Goal: Information Seeking & Learning: Understand process/instructions

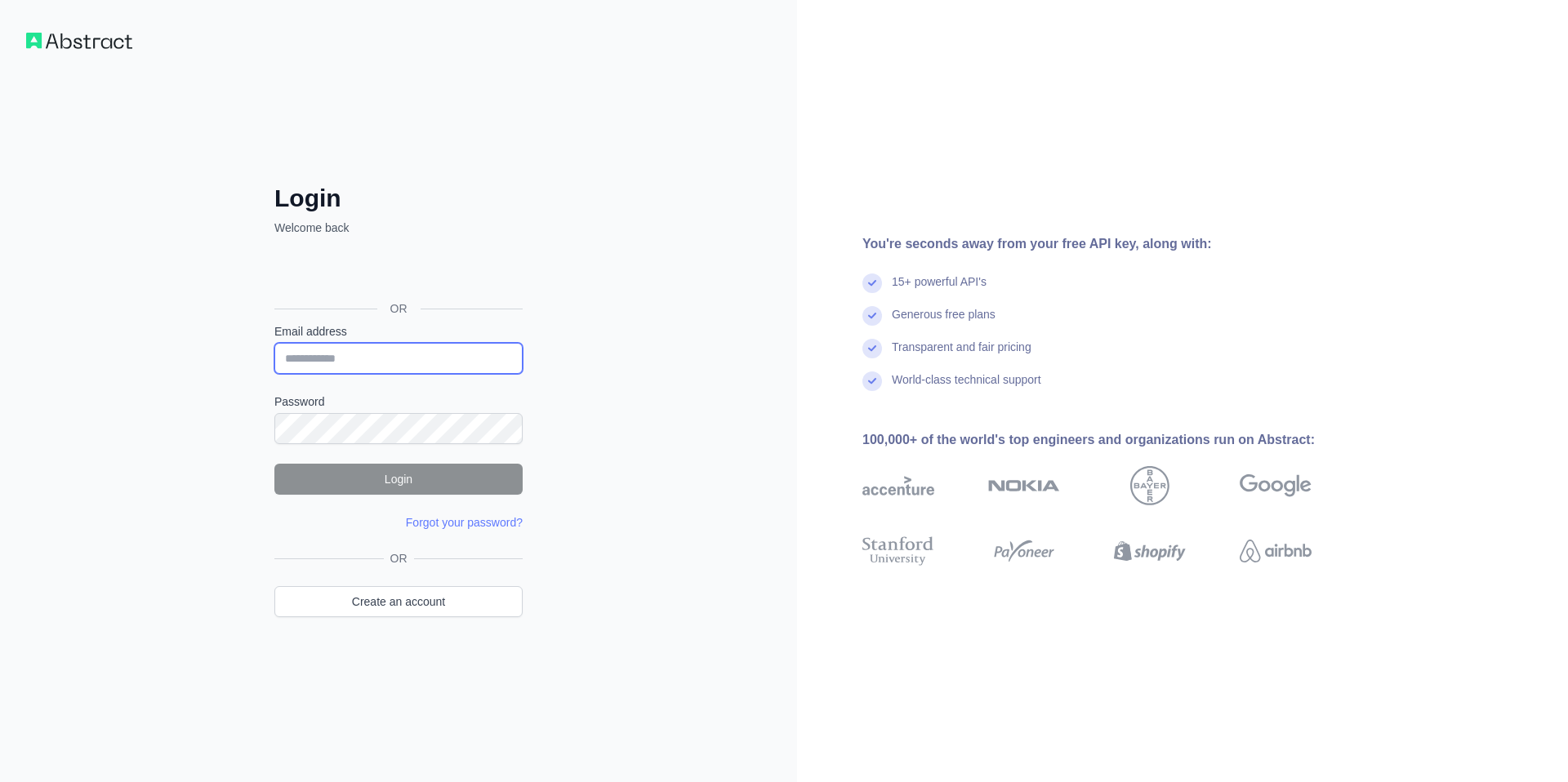
click at [338, 350] on input "Email address" at bounding box center [399, 358] width 248 height 31
click at [376, 295] on div "OR" at bounding box center [399, 308] width 248 height 30
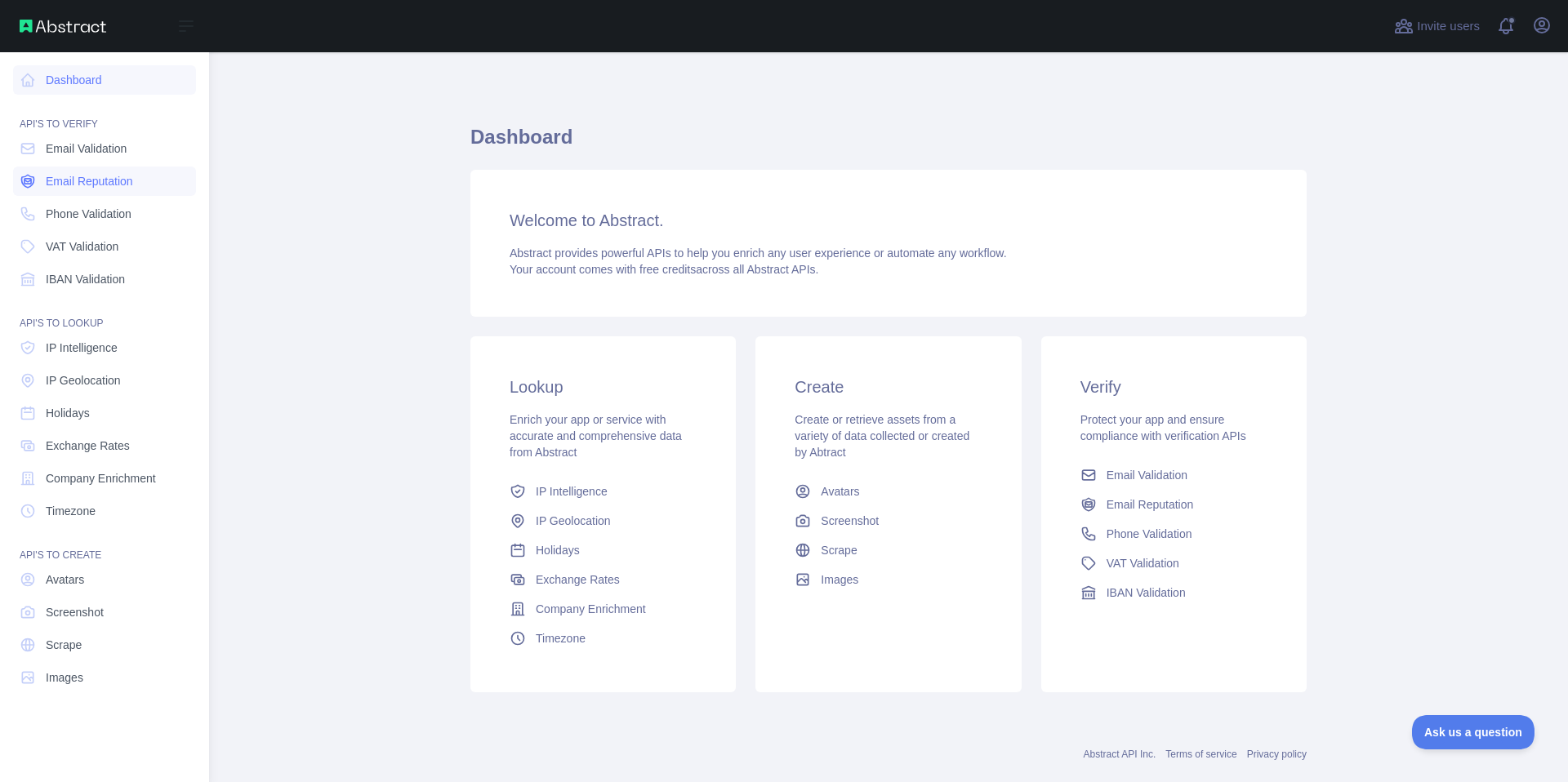
click at [45, 175] on link "Email Reputation" at bounding box center [104, 181] width 183 height 30
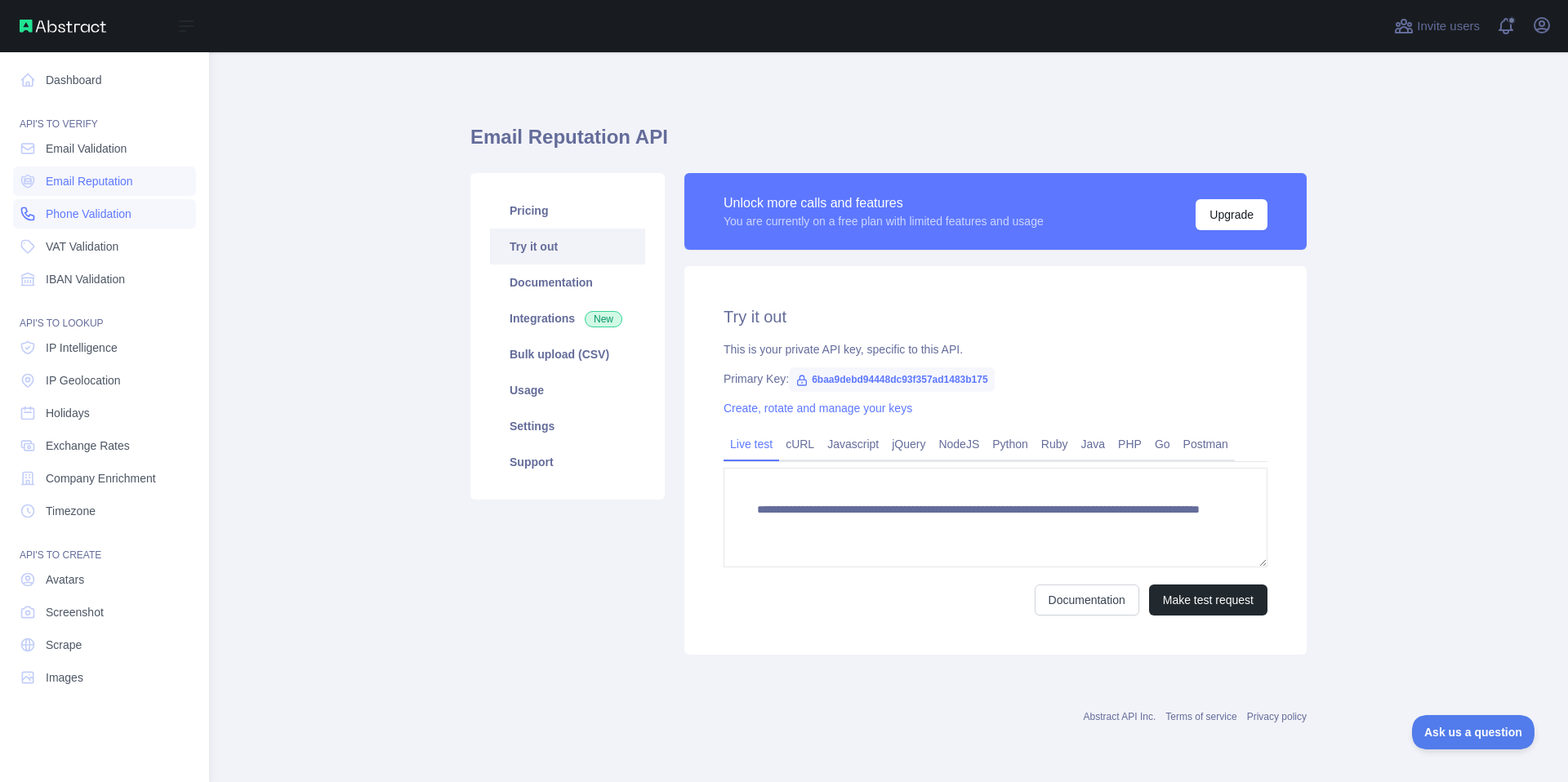
click at [57, 199] on link "Phone Validation" at bounding box center [104, 214] width 183 height 30
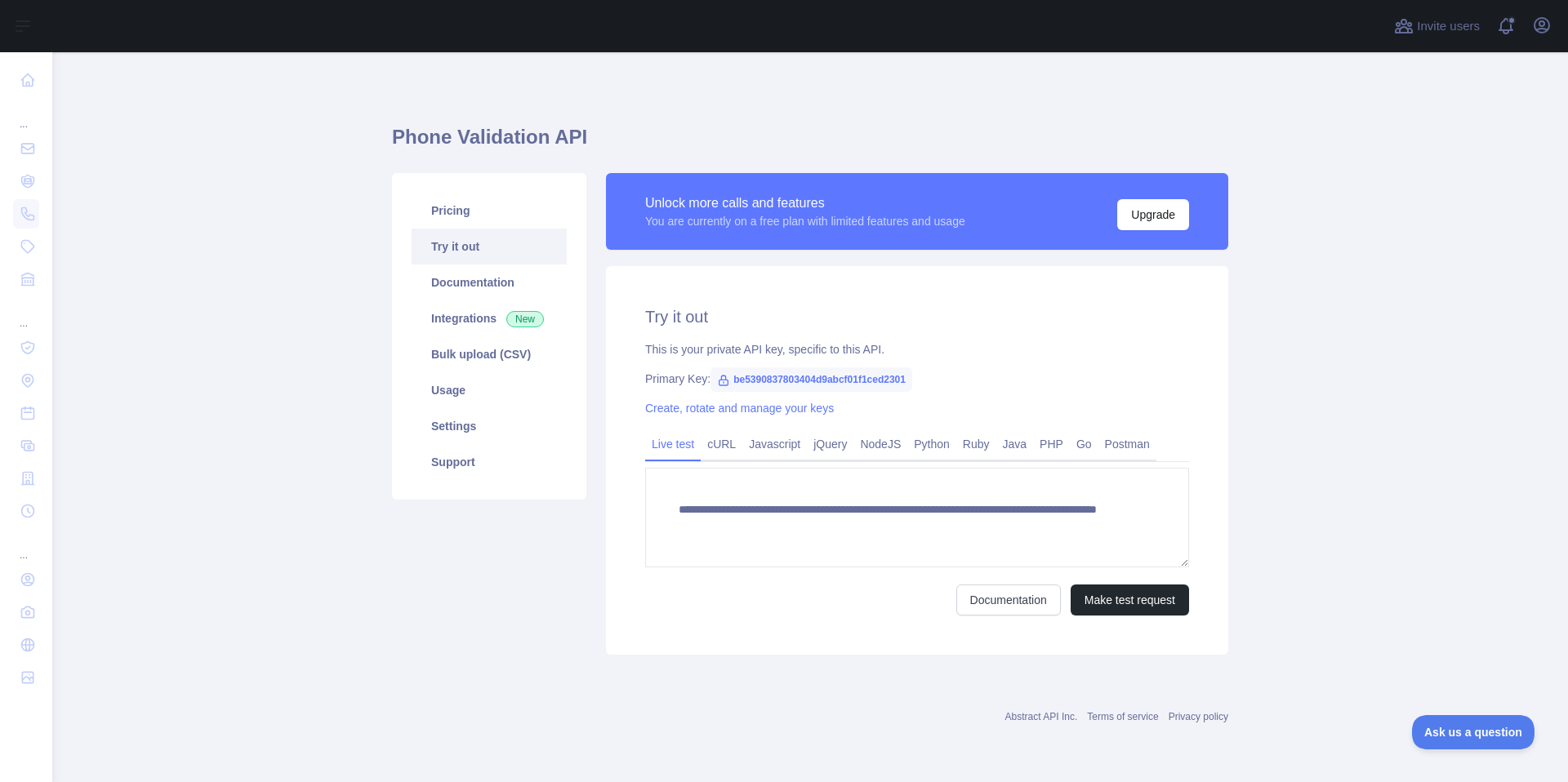
click at [768, 379] on span "be5390837803404d9abcf01f1ced2301" at bounding box center [811, 380] width 202 height 25
copy span "be5390837803404d9abcf01f1ced2301"
click at [713, 449] on link "cURL" at bounding box center [721, 444] width 42 height 26
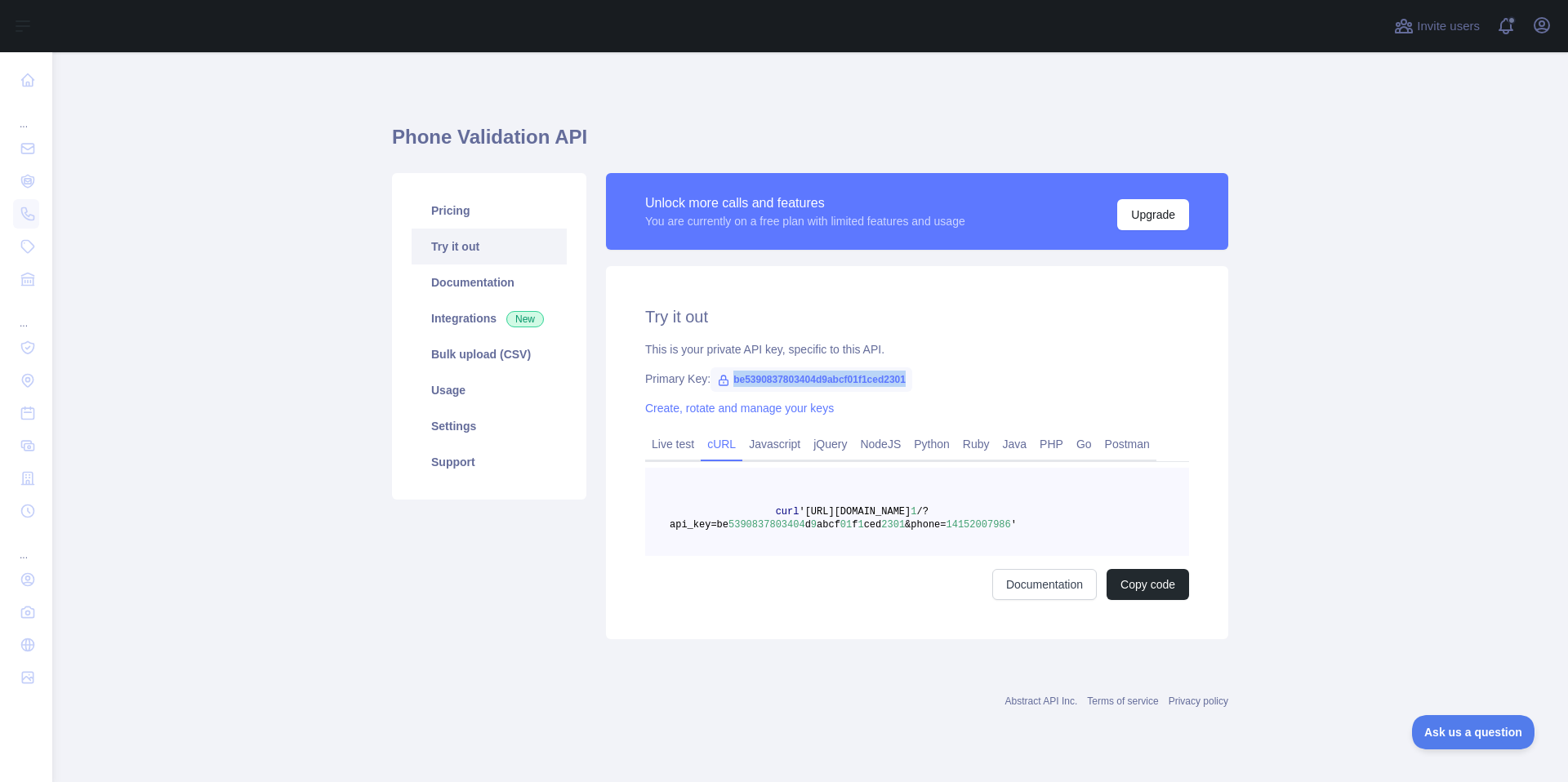
click at [795, 512] on span "curl" at bounding box center [787, 511] width 24 height 11
drag, startPoint x: 795, startPoint y: 512, endPoint x: 1060, endPoint y: 530, distance: 265.6
click at [1062, 531] on pre "curl '[URL][DOMAIN_NAME] 1 /?api_key=be 5390837803404 d 9 abcf 01 f 1 ced 2301 …" at bounding box center [917, 512] width 544 height 89
copy span "curl '[URL][DOMAIN_NAME] 1 /?api_key=be 5390837803404 d 9 abcf 01 f 1 ced 2301 …"
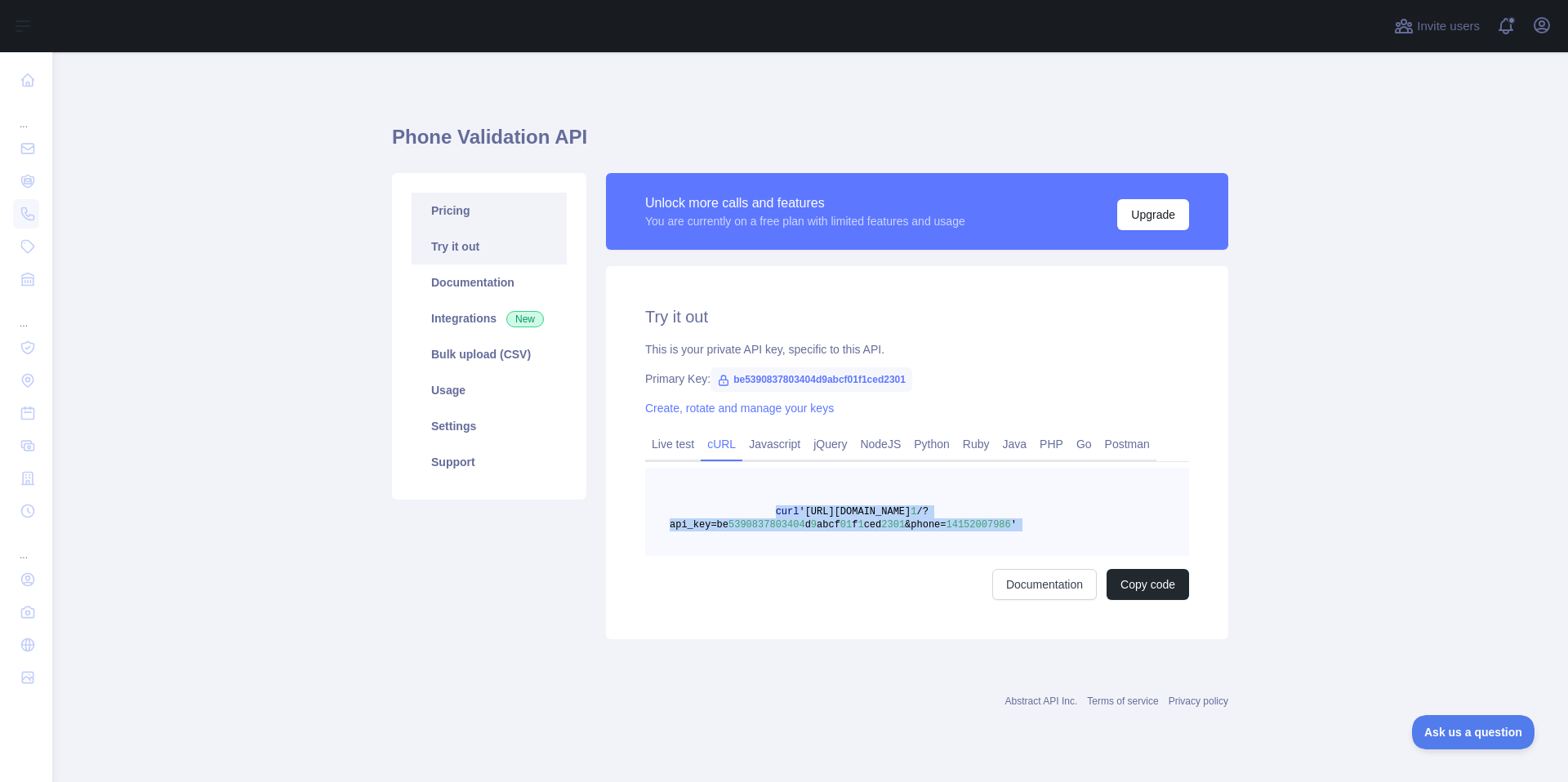
click at [451, 216] on link "Pricing" at bounding box center [489, 211] width 155 height 36
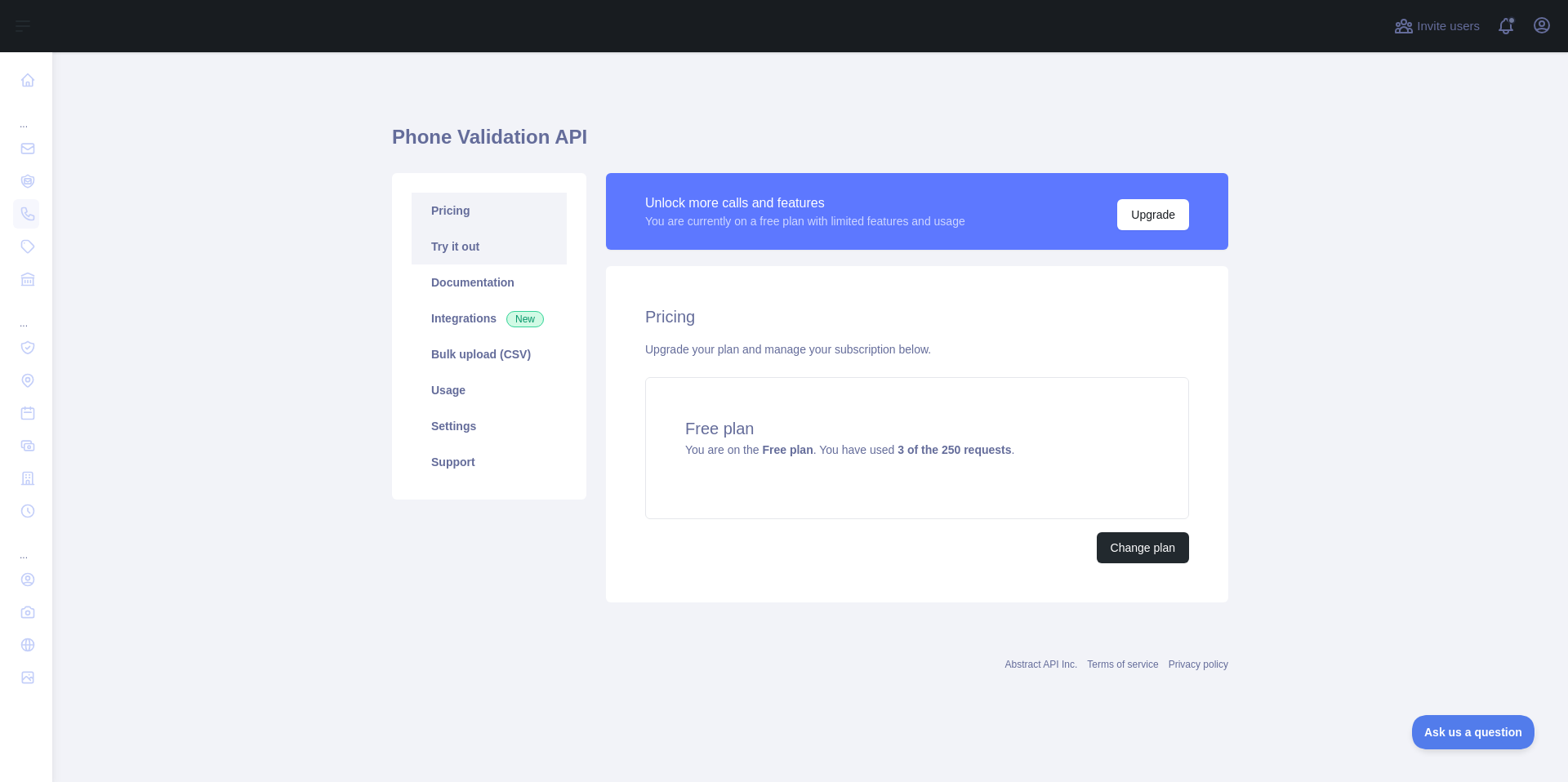
click at [464, 244] on link "Try it out" at bounding box center [489, 247] width 155 height 36
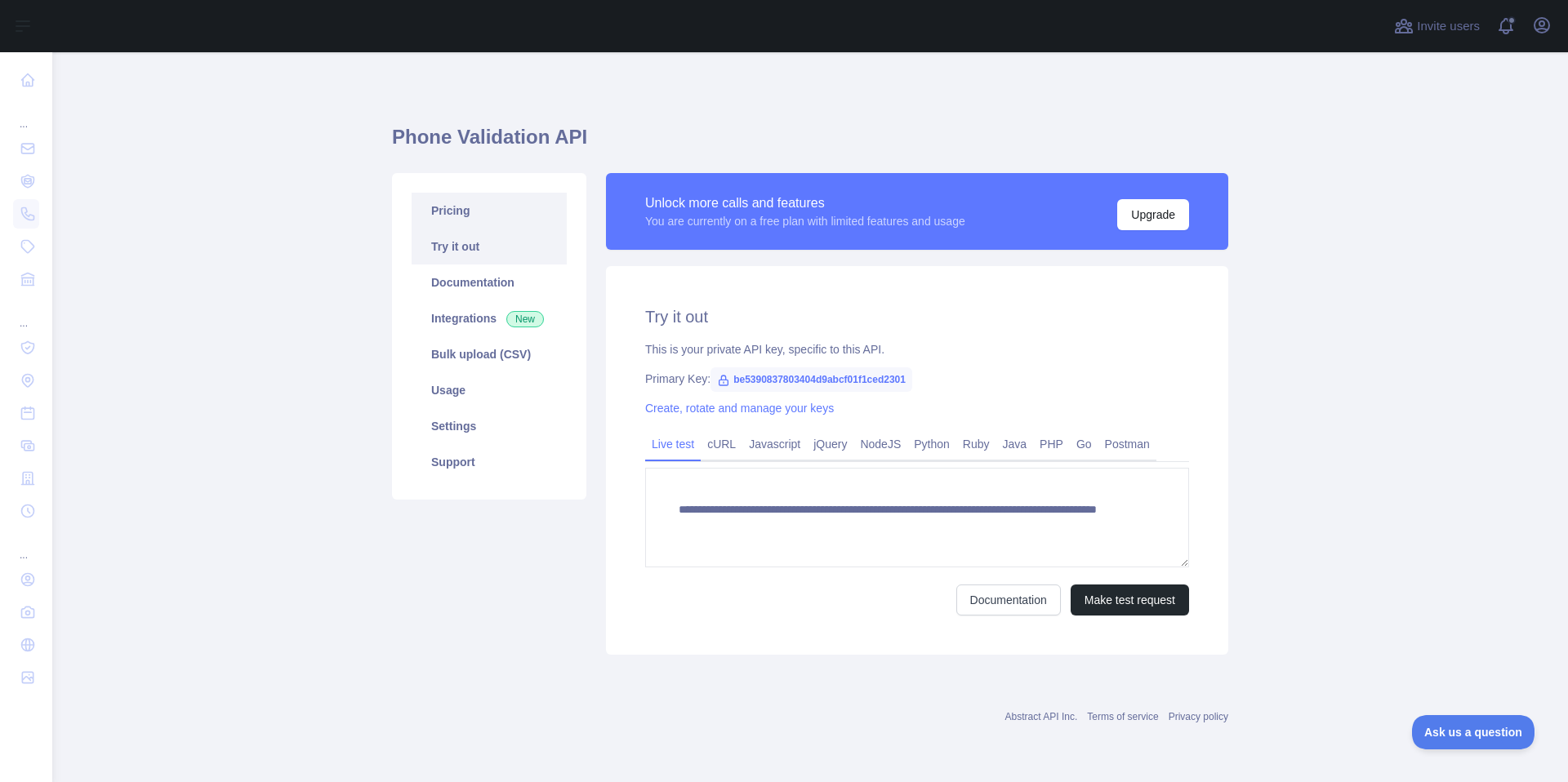
click at [472, 216] on link "Pricing" at bounding box center [489, 211] width 155 height 36
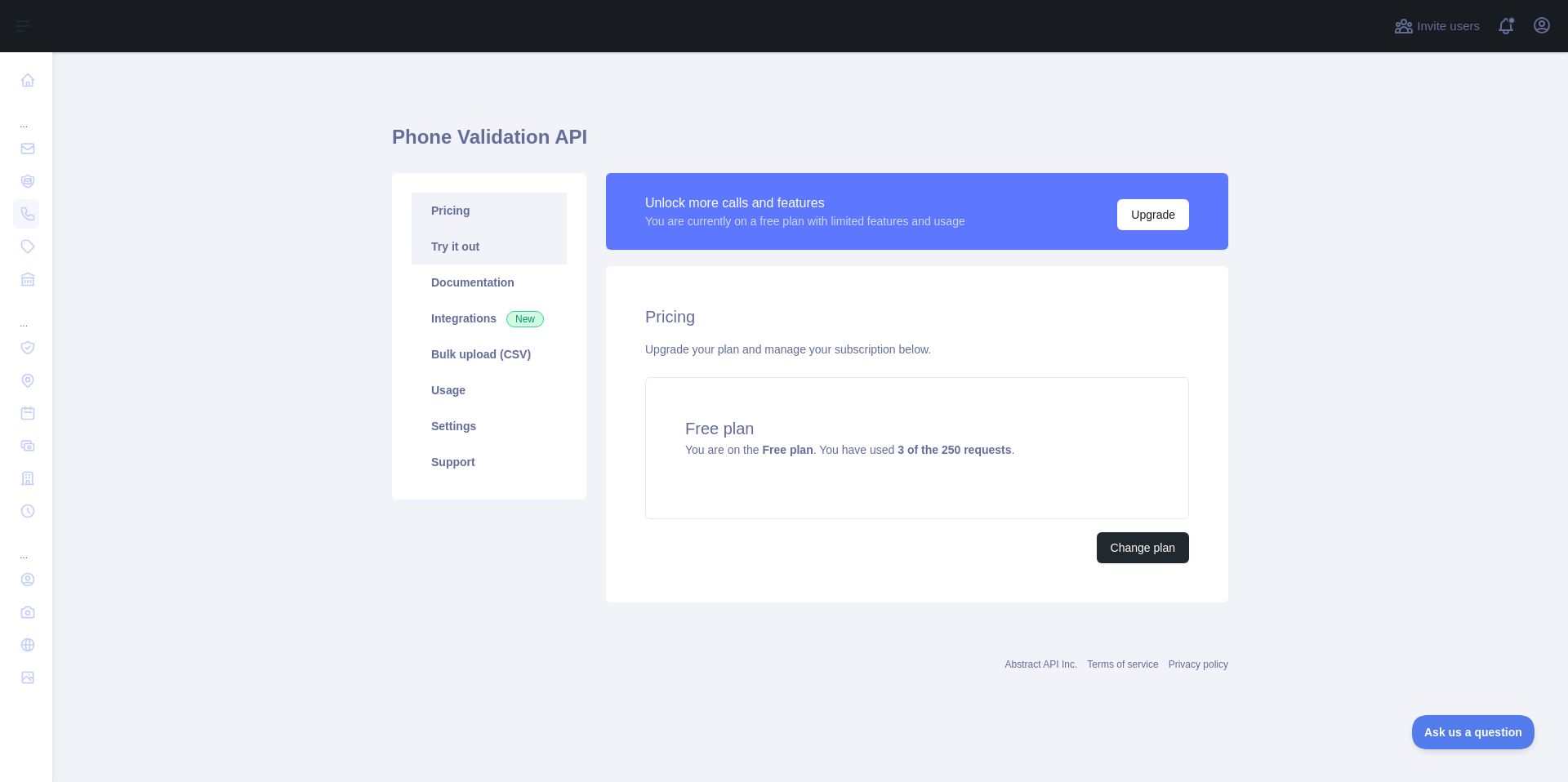
click at [481, 257] on link "Try it out" at bounding box center [489, 247] width 155 height 36
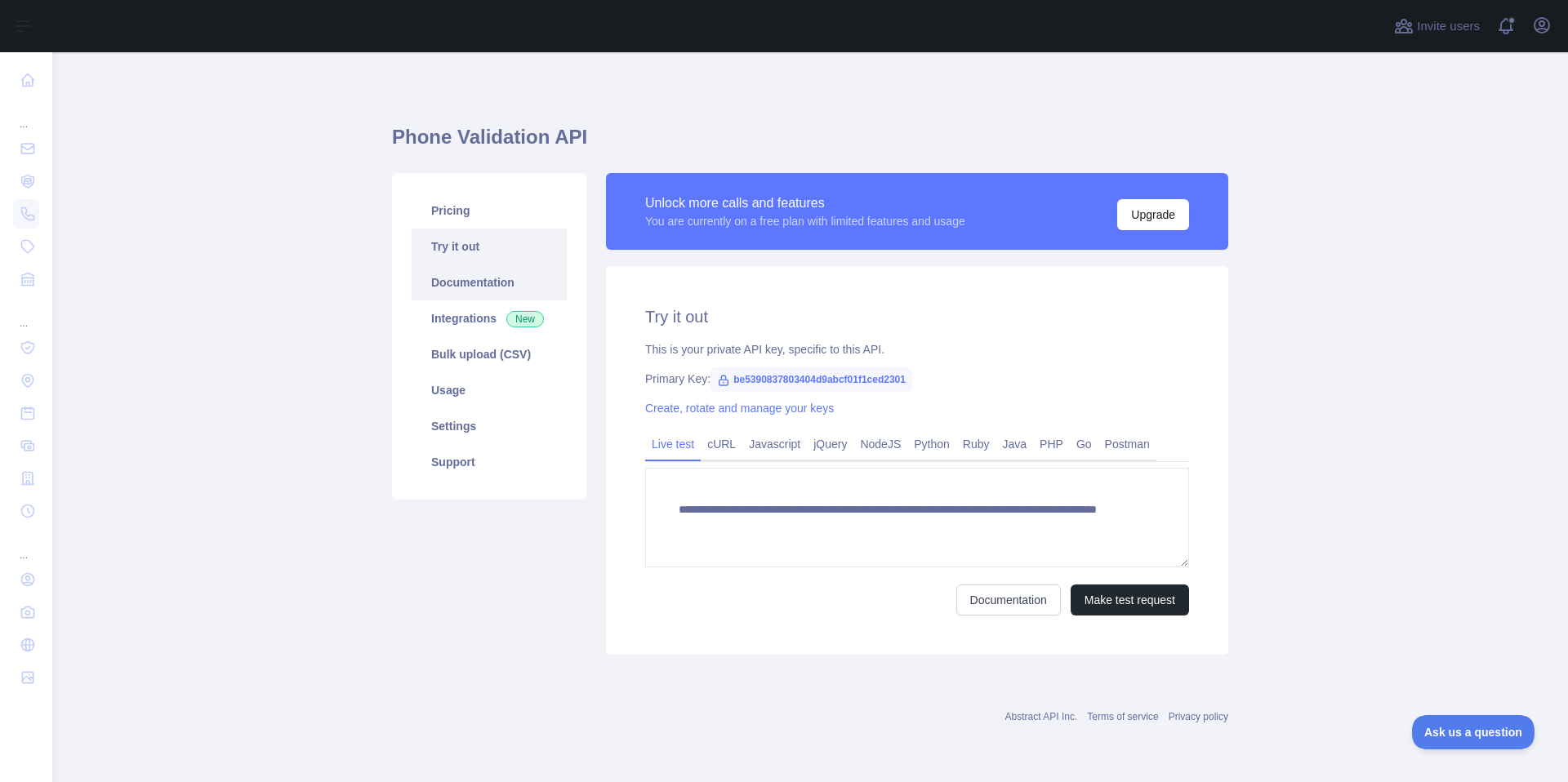
click at [481, 291] on link "Documentation" at bounding box center [489, 283] width 155 height 36
click at [475, 361] on link "Bulk upload (CSV)" at bounding box center [489, 354] width 155 height 36
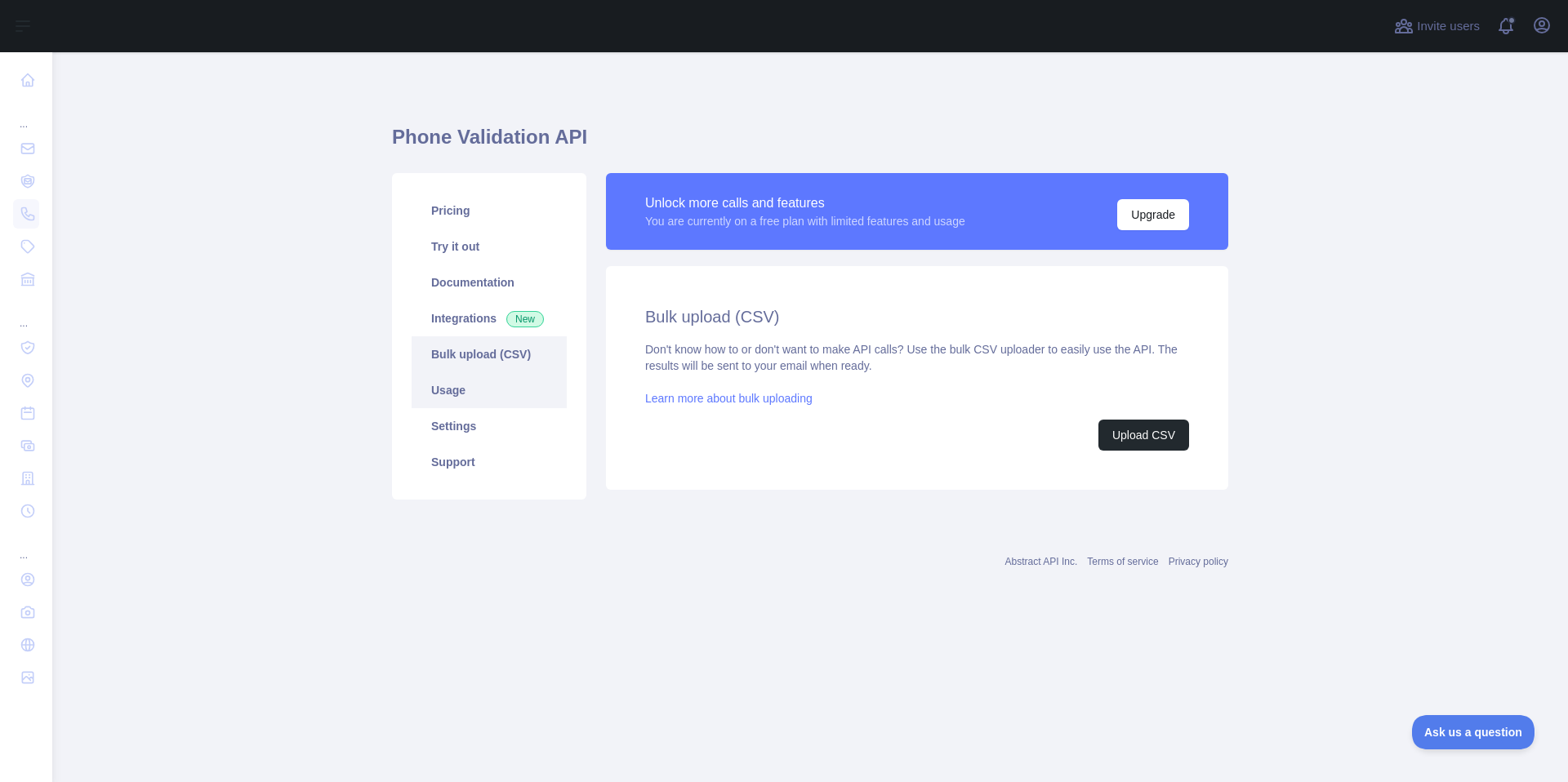
click at [483, 396] on link "Usage" at bounding box center [489, 390] width 155 height 36
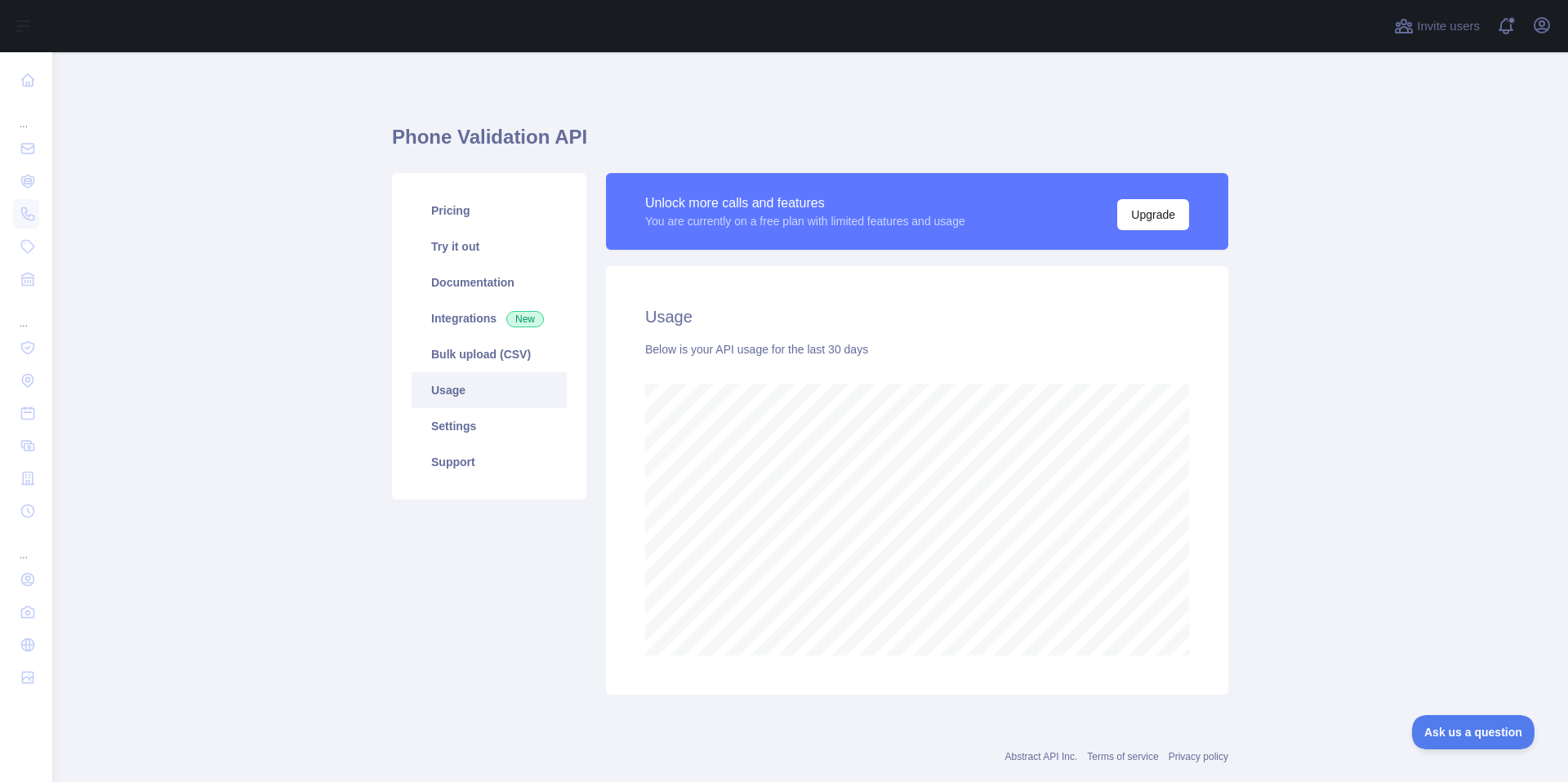
scroll to position [730, 1503]
click at [484, 421] on link "Settings" at bounding box center [489, 426] width 155 height 36
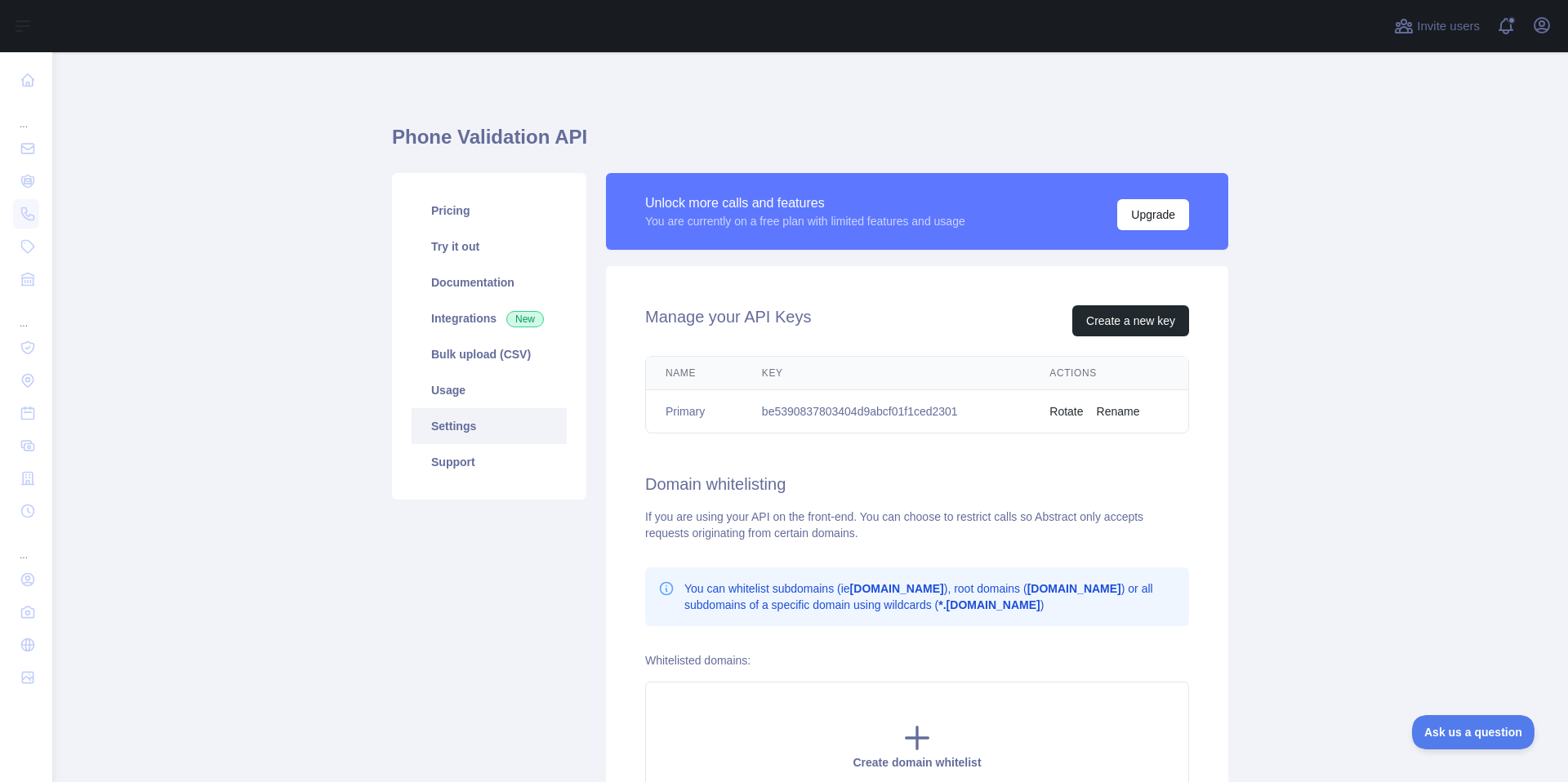
click at [475, 443] on link "Settings" at bounding box center [489, 426] width 155 height 36
click at [481, 404] on link "Usage" at bounding box center [489, 390] width 155 height 36
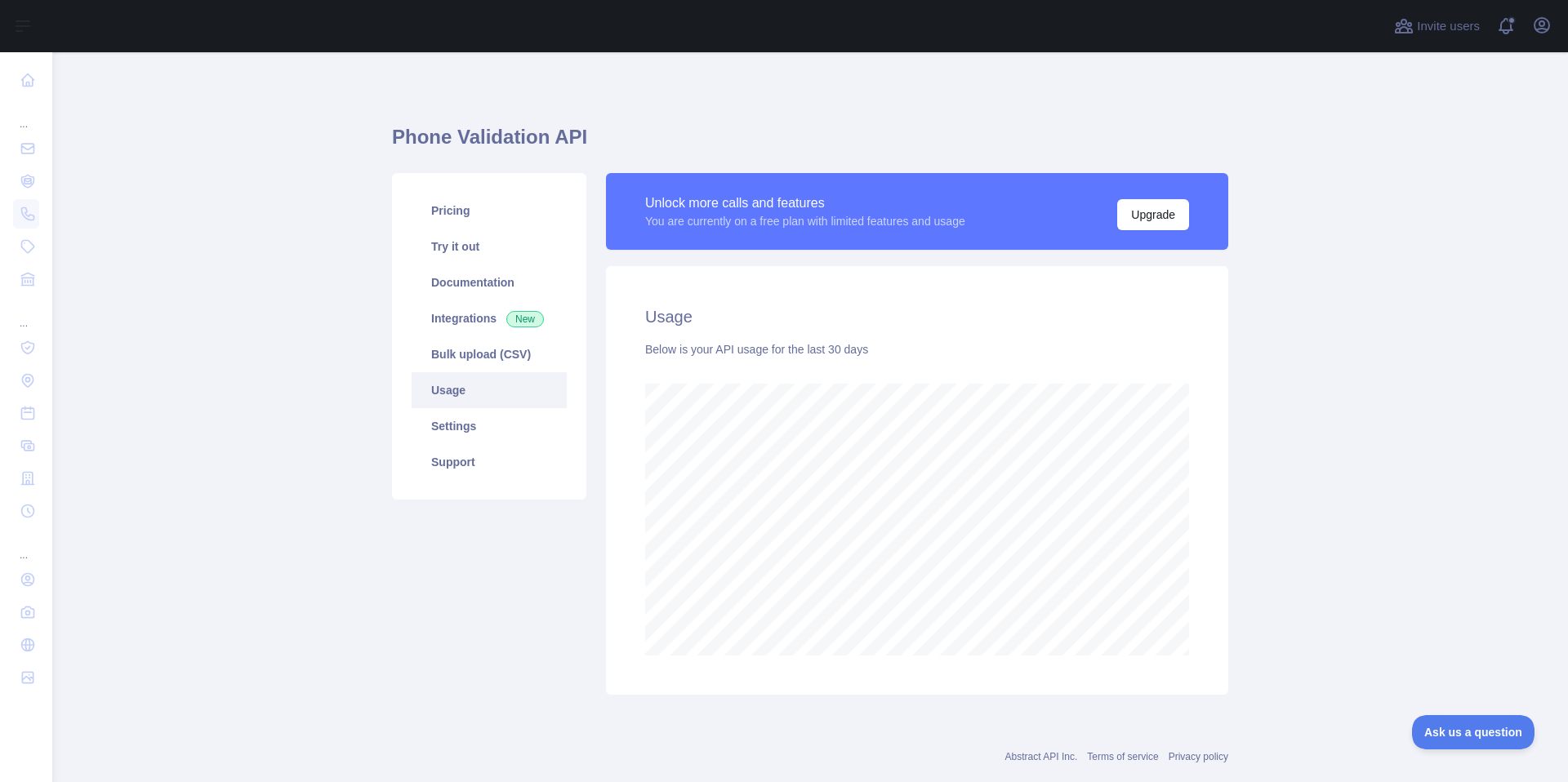
scroll to position [730, 1503]
click at [496, 353] on link "Bulk upload (CSV)" at bounding box center [489, 354] width 155 height 36
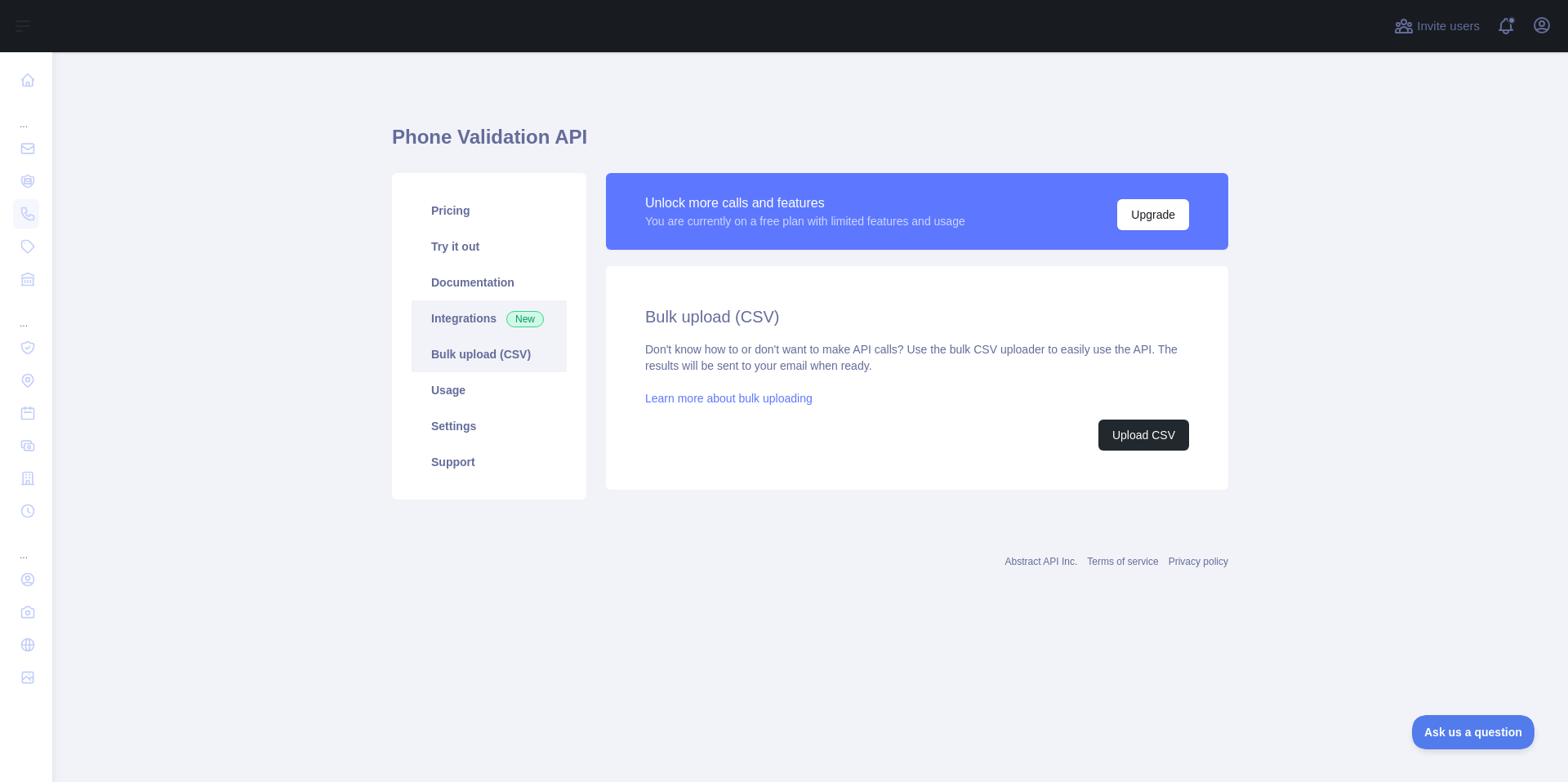
click at [478, 309] on link "Integrations New" at bounding box center [489, 318] width 155 height 36
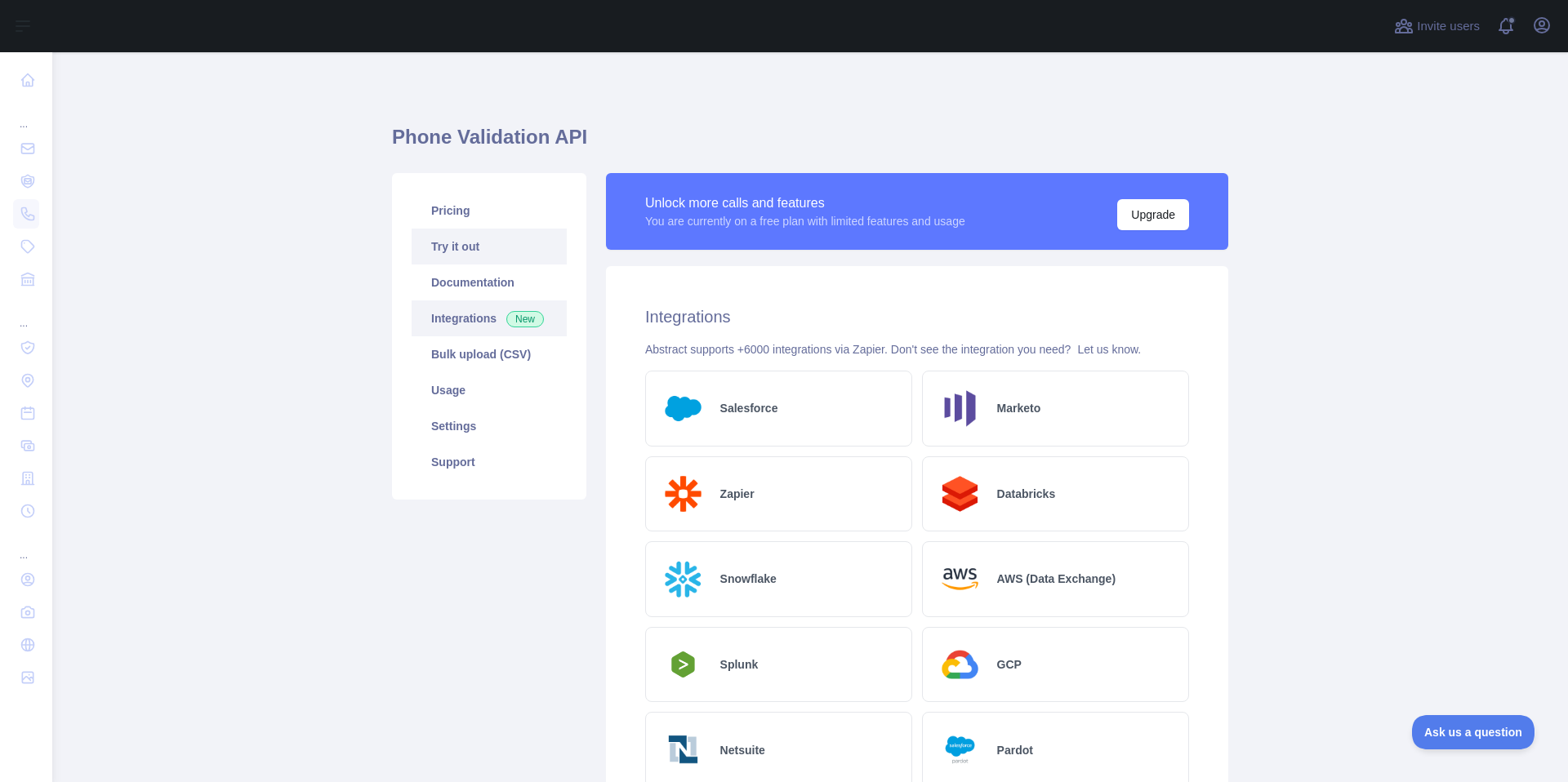
click at [463, 250] on link "Try it out" at bounding box center [489, 247] width 155 height 36
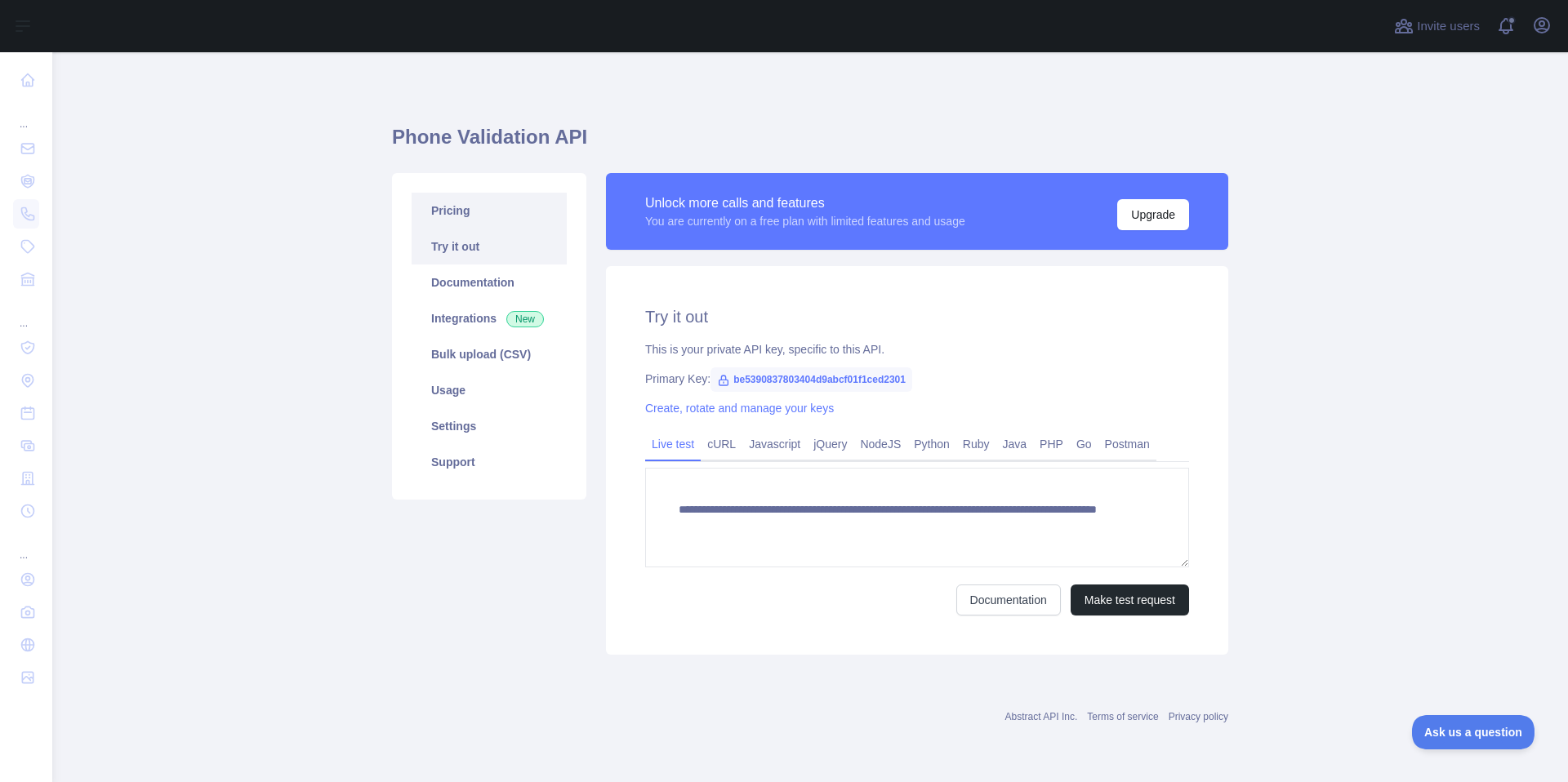
click at [462, 195] on link "Pricing" at bounding box center [489, 211] width 155 height 36
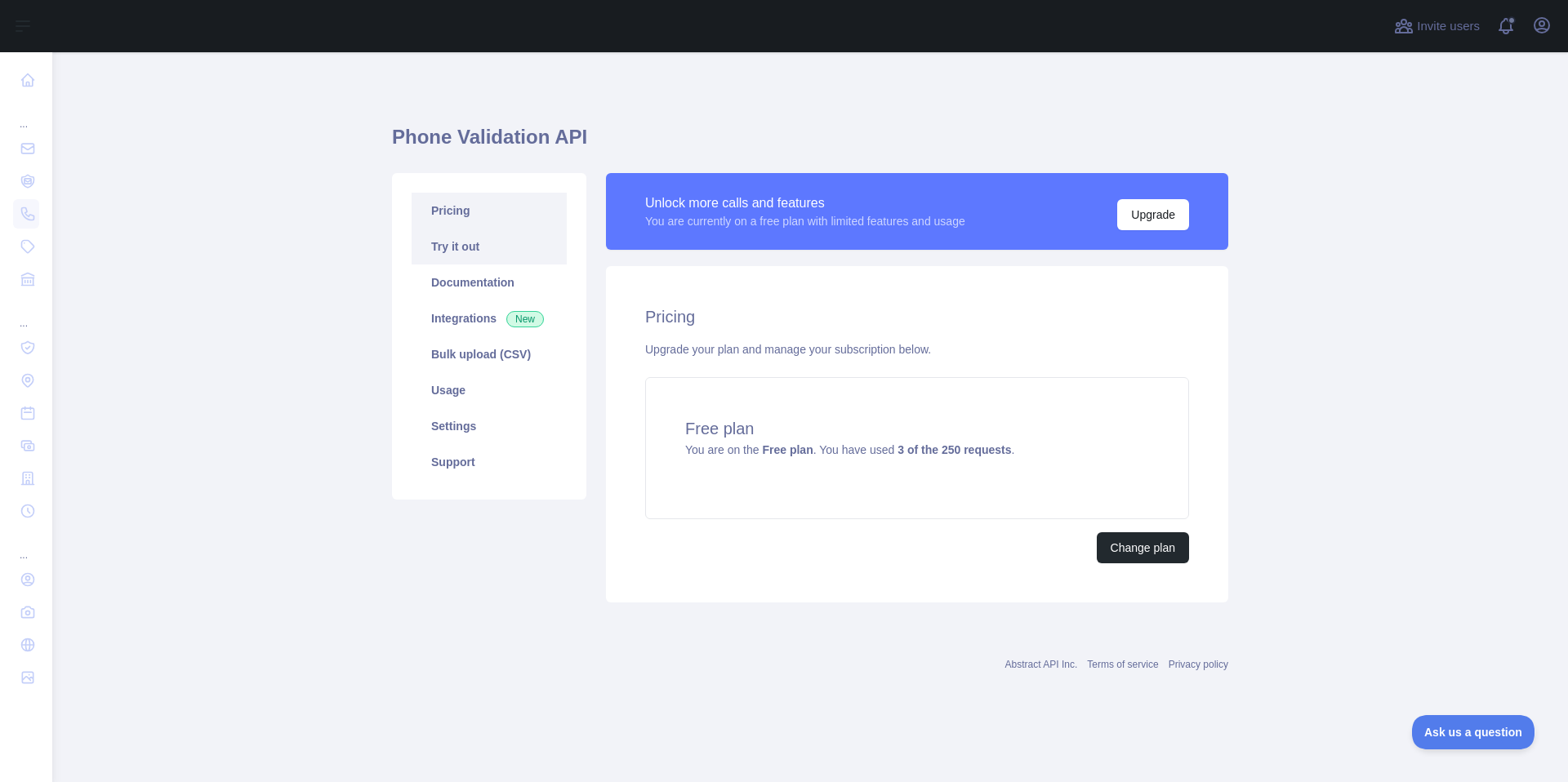
click at [486, 257] on link "Try it out" at bounding box center [489, 247] width 155 height 36
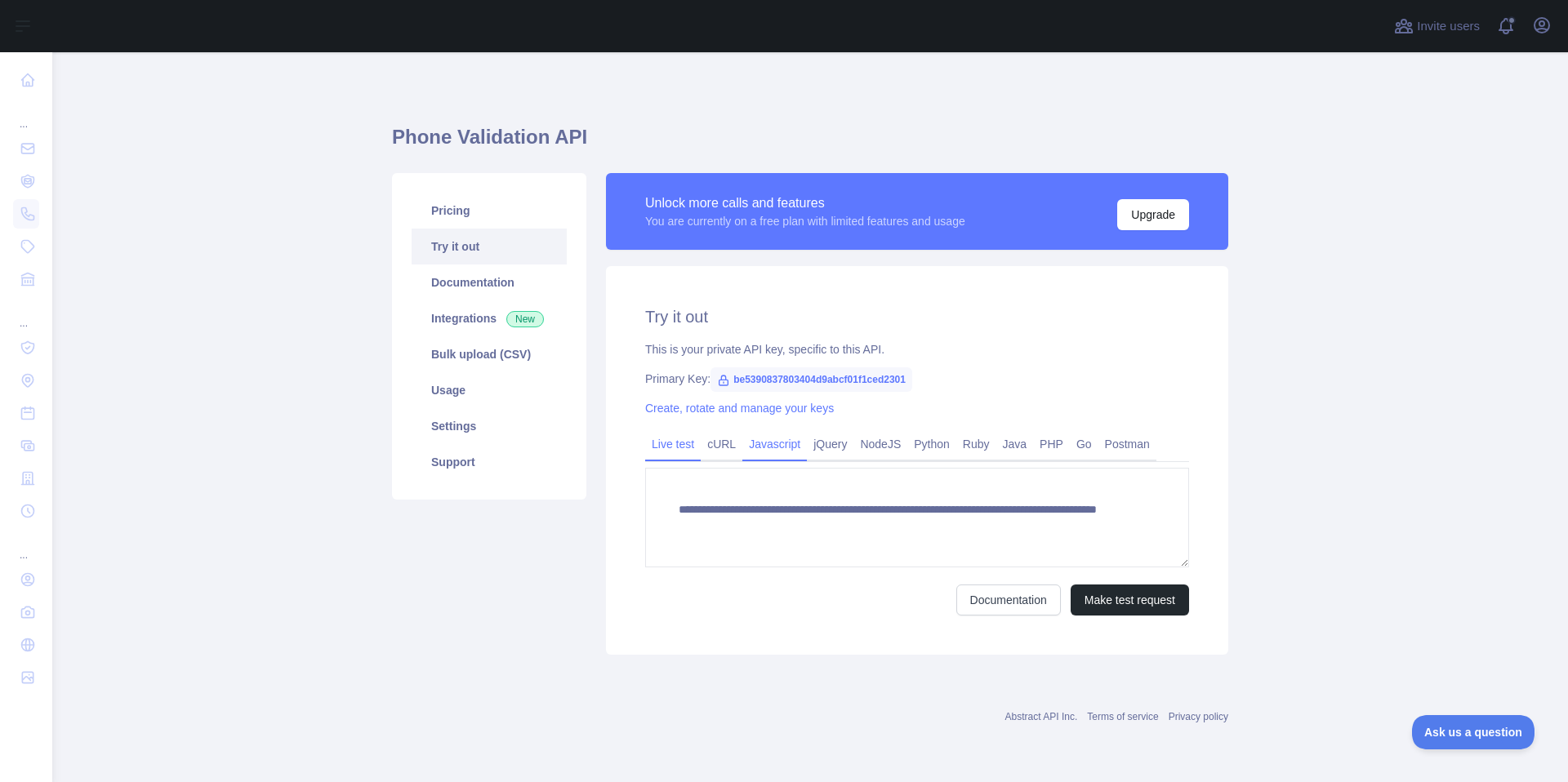
click at [777, 442] on link "Javascript" at bounding box center [774, 444] width 65 height 26
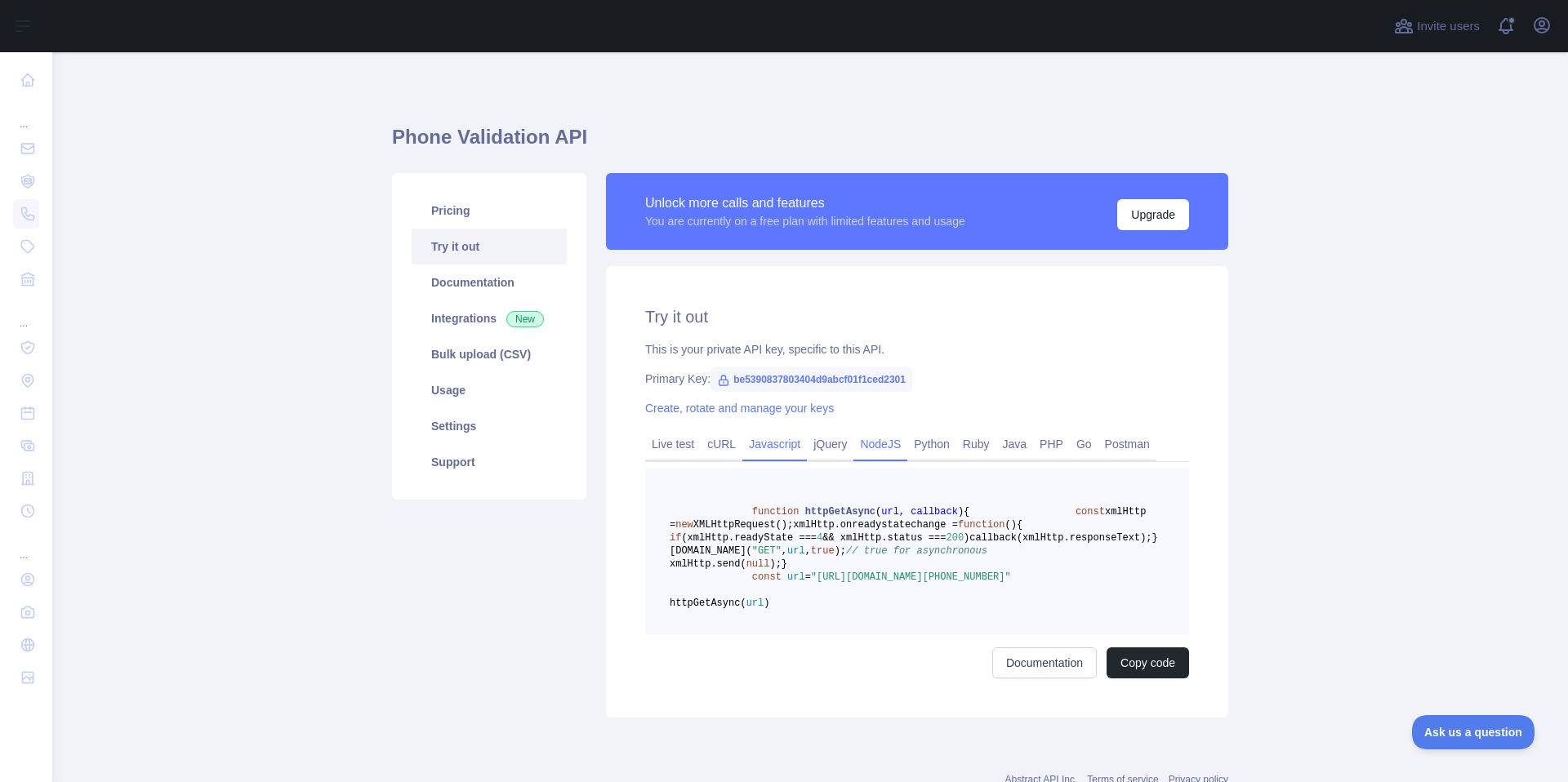
click at [876, 454] on link "NodeJS" at bounding box center [880, 444] width 54 height 26
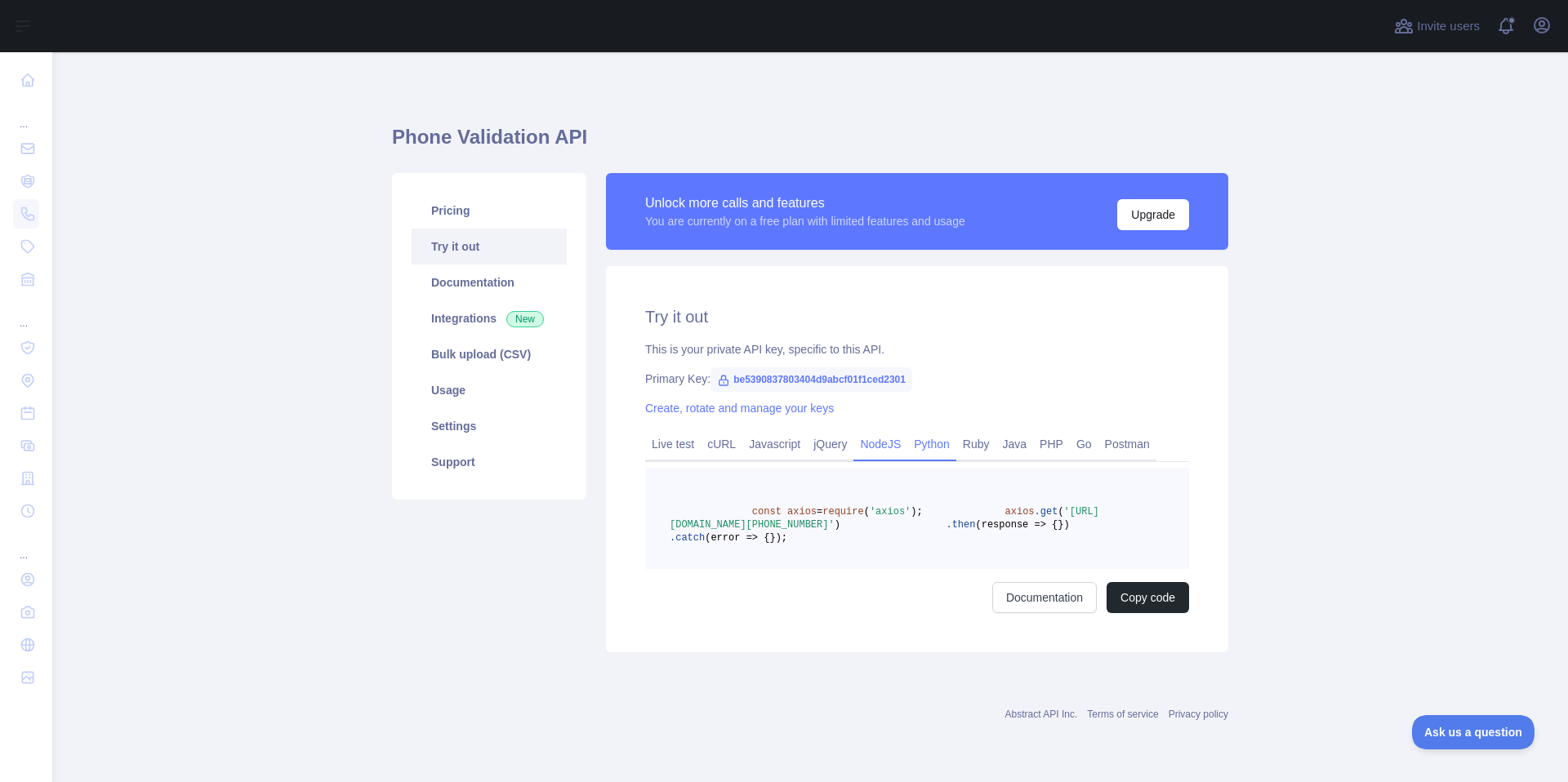
click at [930, 439] on link "Python" at bounding box center [932, 444] width 49 height 26
